Goal: Task Accomplishment & Management: Use online tool/utility

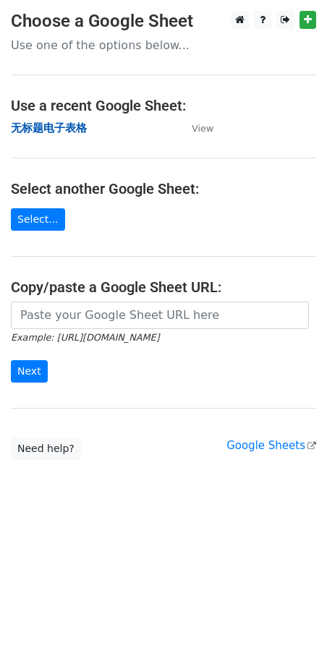
click at [62, 132] on strong "无标题电子表格" at bounding box center [49, 127] width 76 height 13
click at [50, 127] on strong "无标题电子表格" at bounding box center [49, 127] width 76 height 13
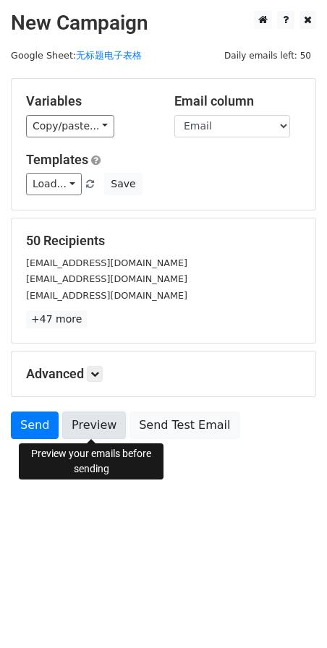
click at [105, 430] on link "Preview" at bounding box center [94, 425] width 64 height 27
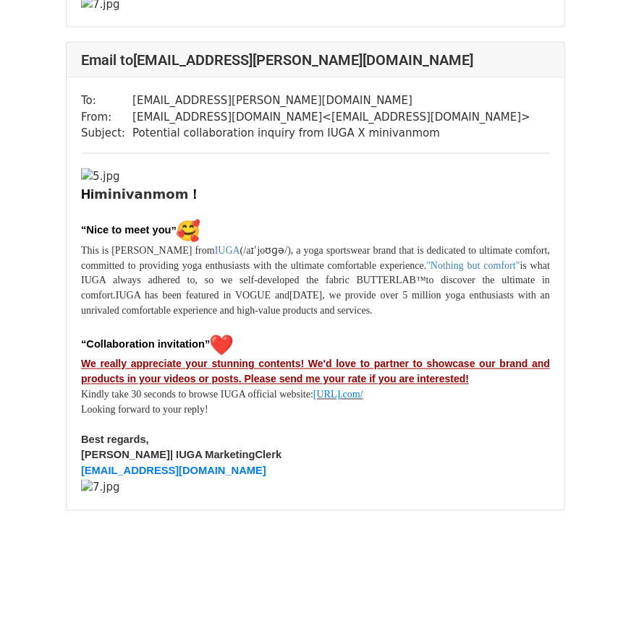
scroll to position [39210, 0]
